Goal: Check status: Check status

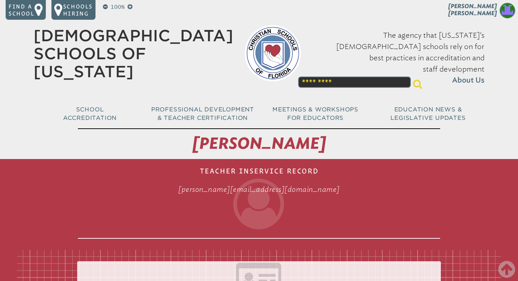
scroll to position [1332, 0]
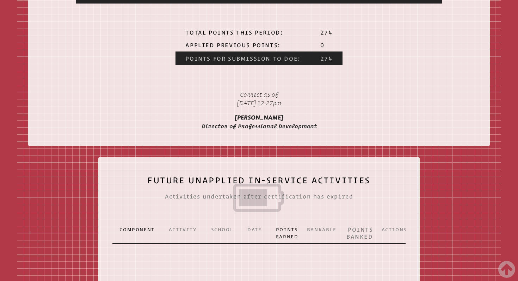
scroll to position [1524, 0]
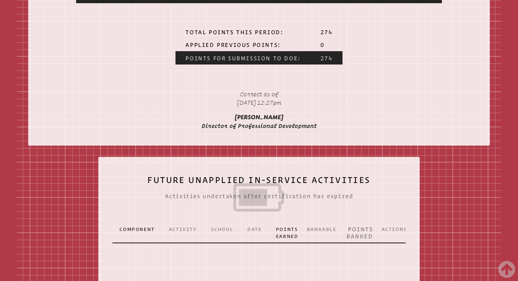
click at [291, 64] on th "Points for Submission to DoE:" at bounding box center [242, 57] width 135 height 13
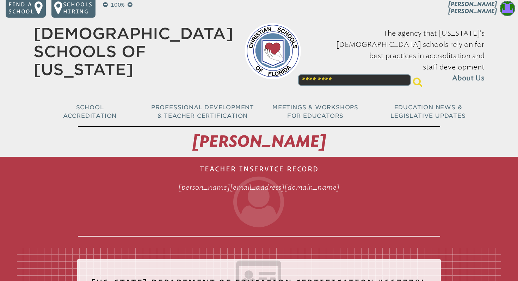
scroll to position [0, 0]
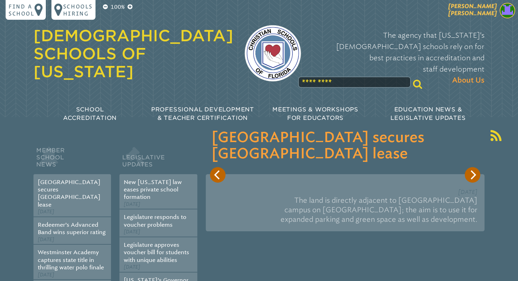
click at [501, 10] on img at bounding box center [506, 10] width 15 height 15
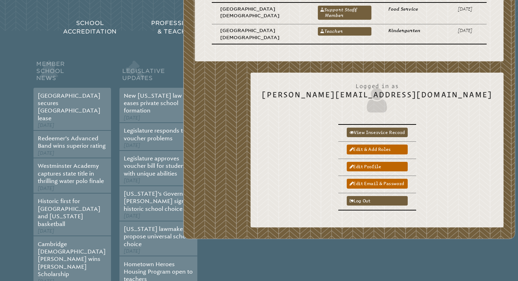
scroll to position [87, 0]
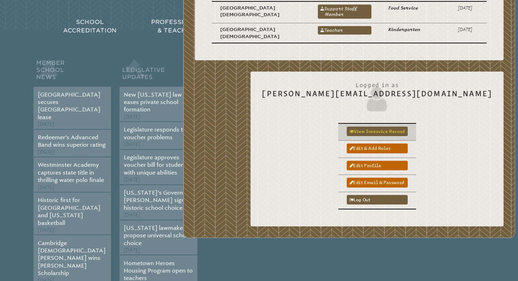
click at [407, 130] on link "View inservice record" at bounding box center [377, 131] width 61 height 10
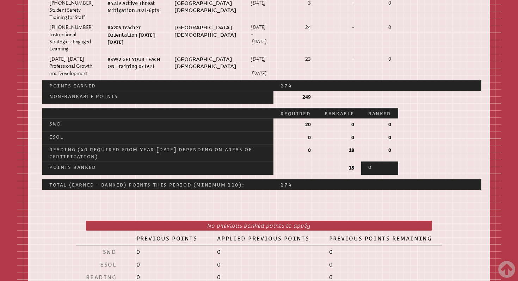
scroll to position [1232, 0]
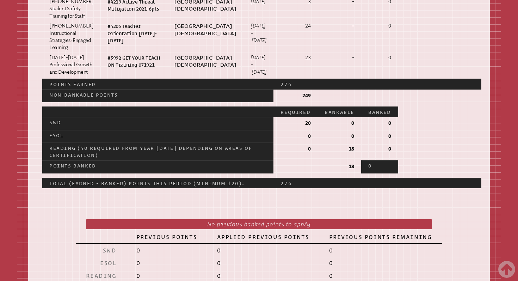
click at [300, 99] on p "249" at bounding box center [295, 95] width 30 height 7
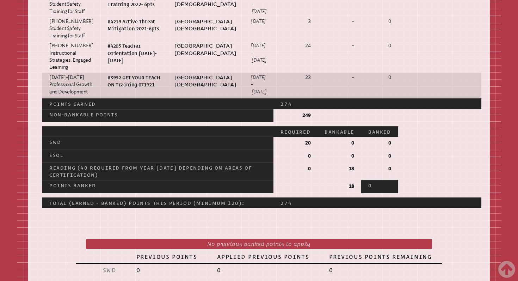
scroll to position [1160, 0]
